Goal: Find specific page/section: Find specific page/section

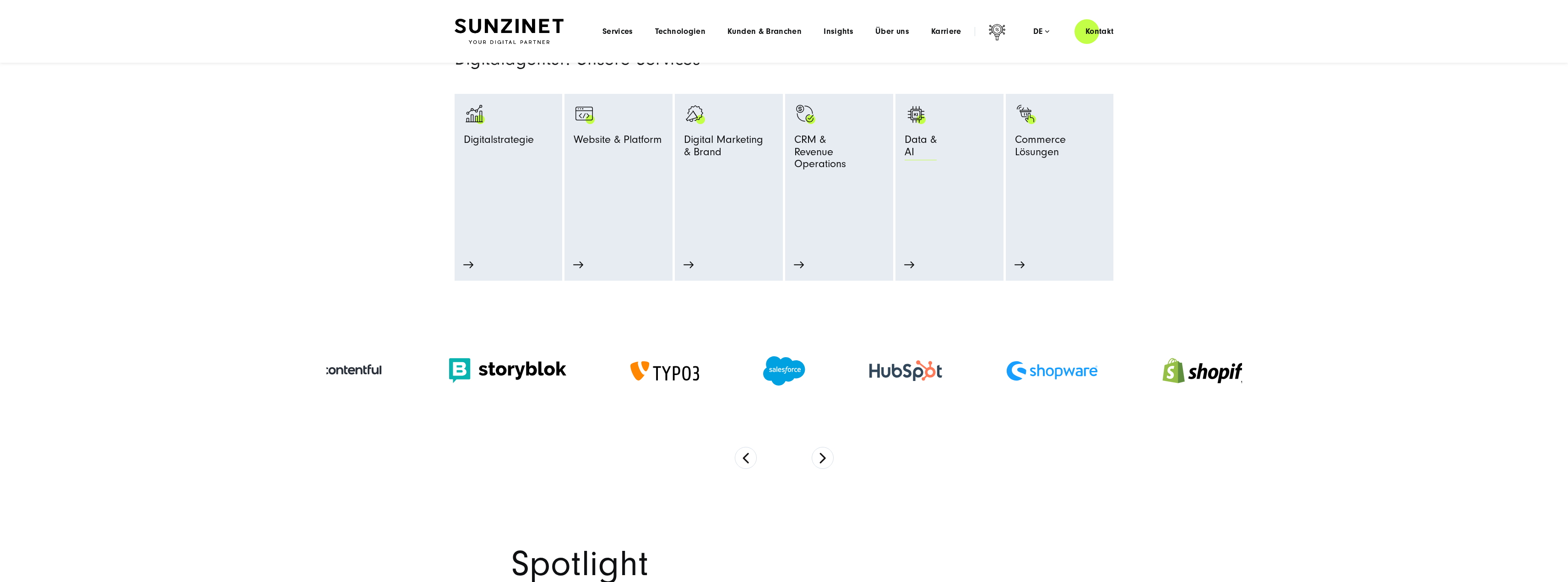
scroll to position [320, 0]
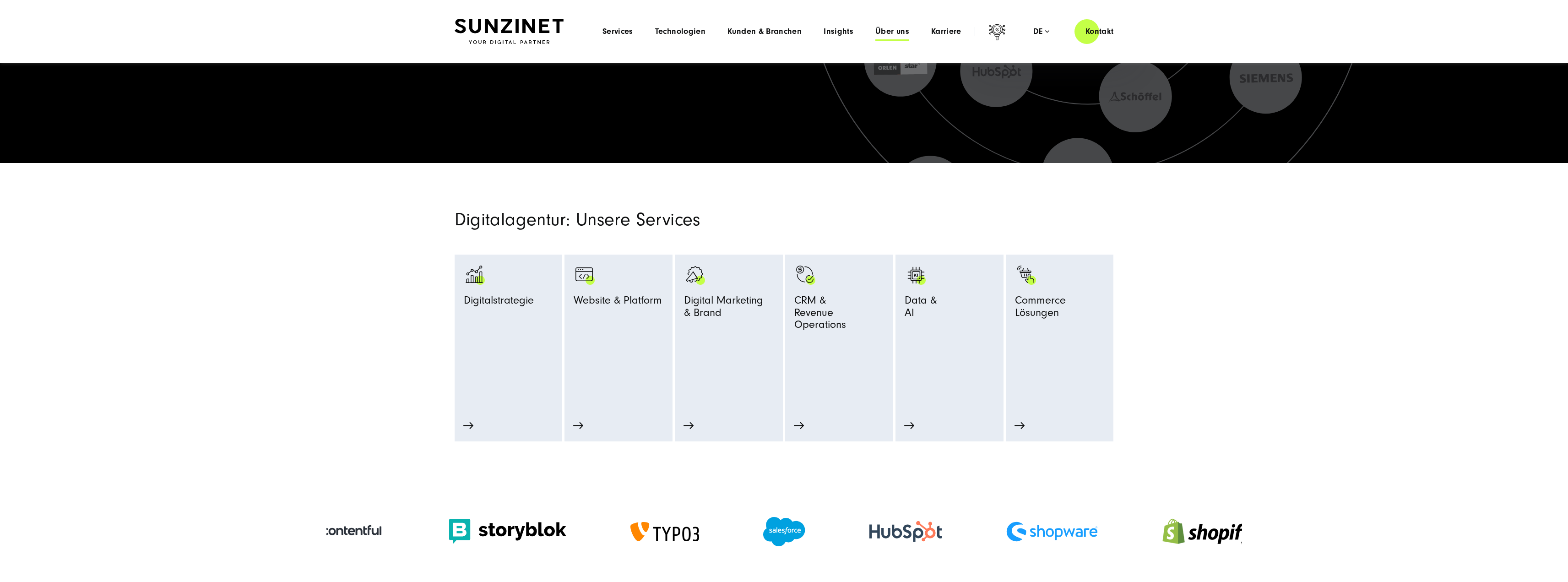
click at [901, 36] on span "Über uns" at bounding box center [892, 31] width 34 height 9
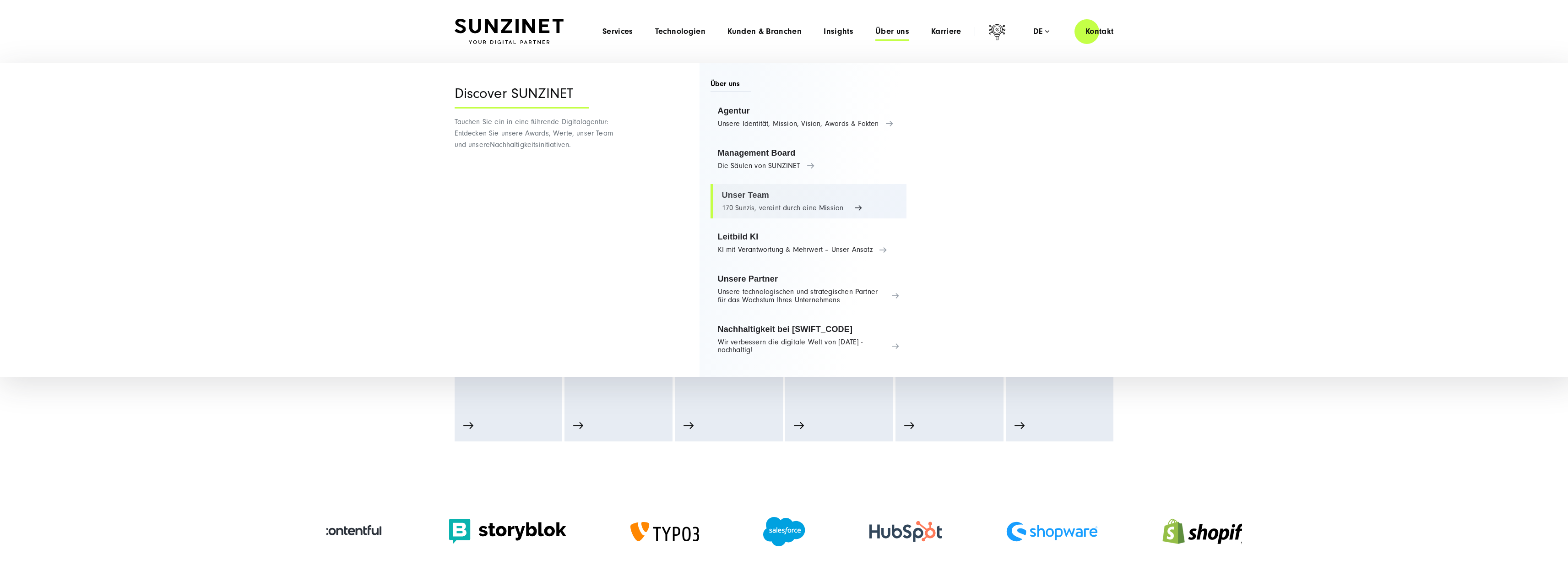
click at [759, 202] on link "Unser Team 170 Sunzis, vereint durch eine Mission" at bounding box center [808, 201] width 197 height 35
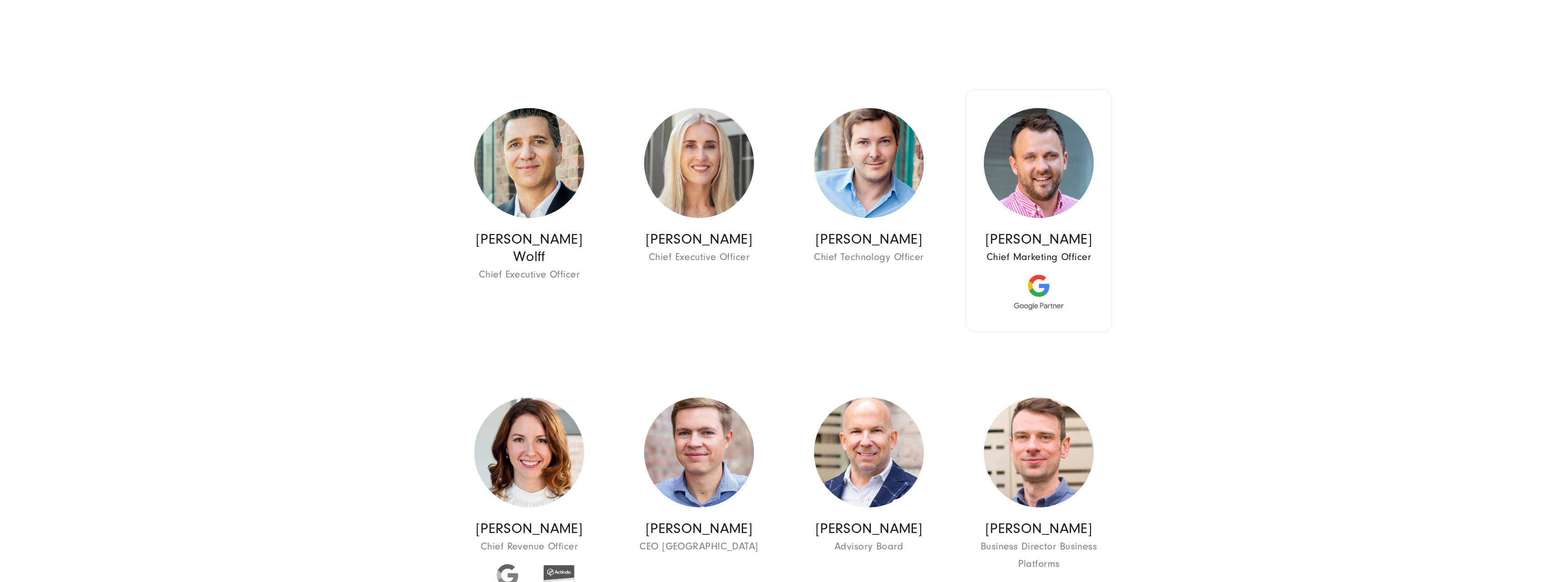
scroll to position [458, 0]
drag, startPoint x: 1332, startPoint y: 139, endPoint x: 1332, endPoint y: 132, distance: 7.0
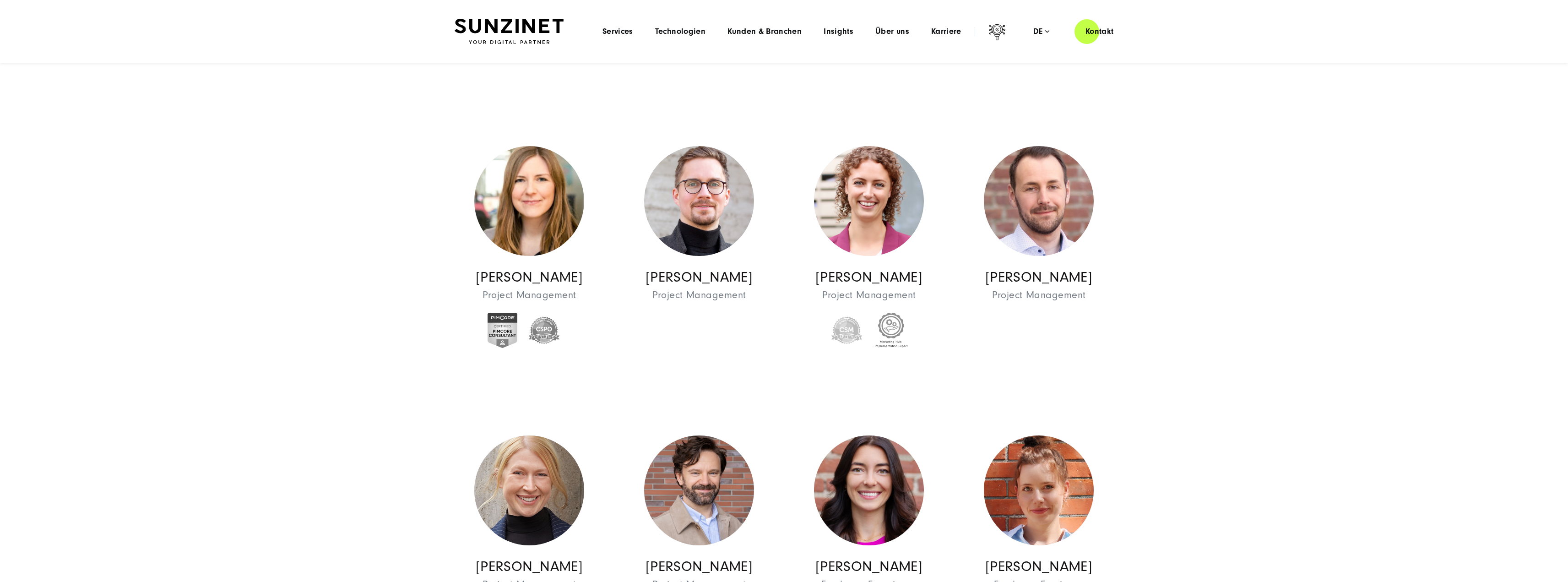
scroll to position [1740, 0]
